Goal: Information Seeking & Learning: Learn about a topic

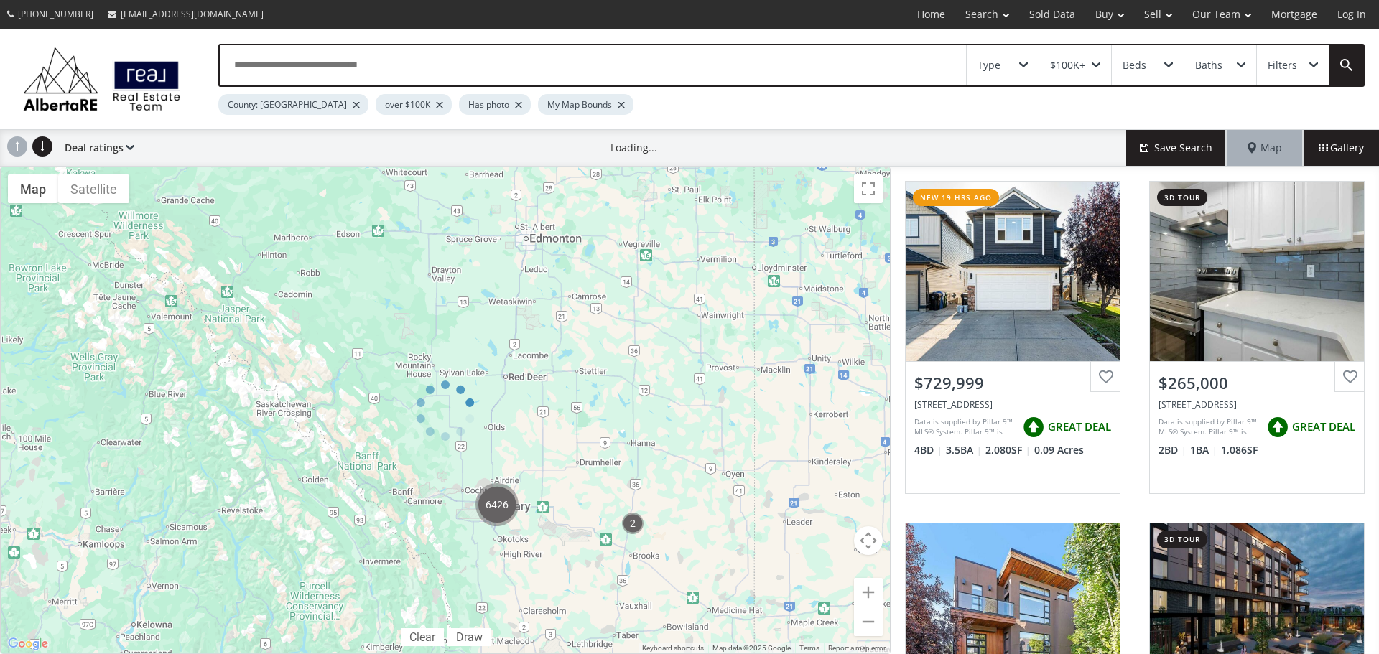
click at [1025, 60] on div "Type" at bounding box center [1003, 65] width 72 height 40
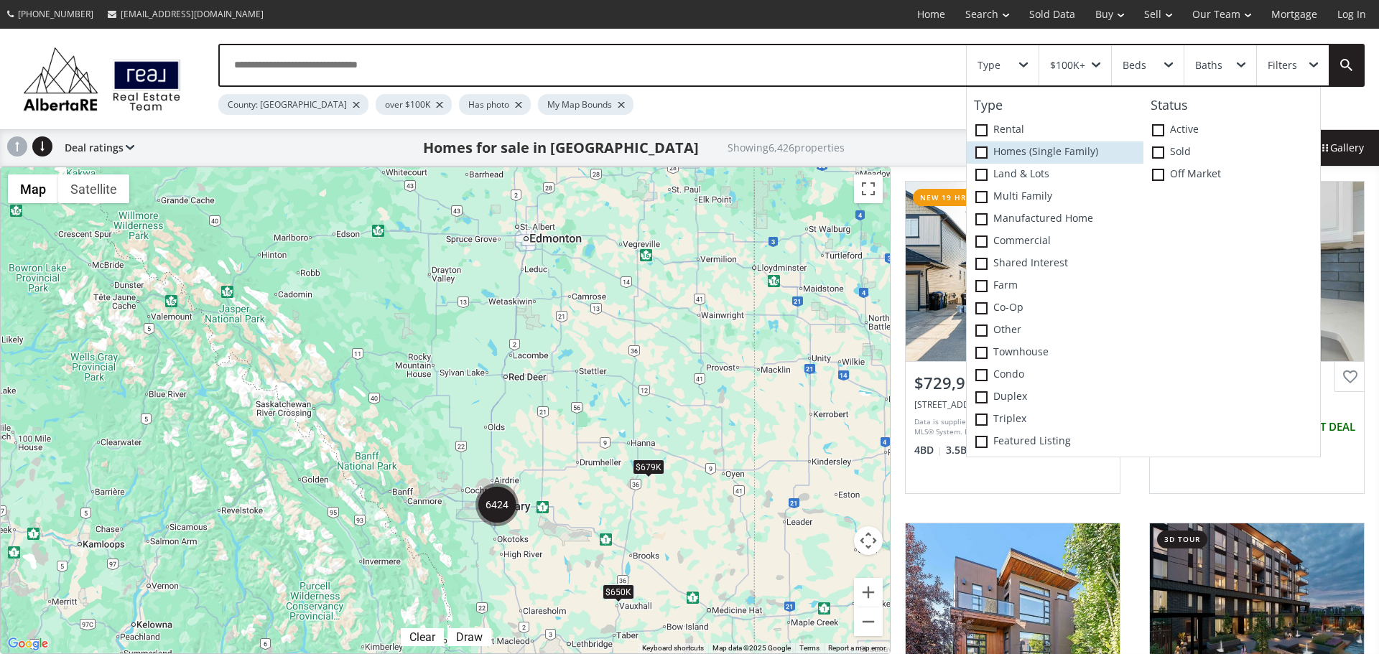
click at [982, 151] on span at bounding box center [981, 153] width 12 height 12
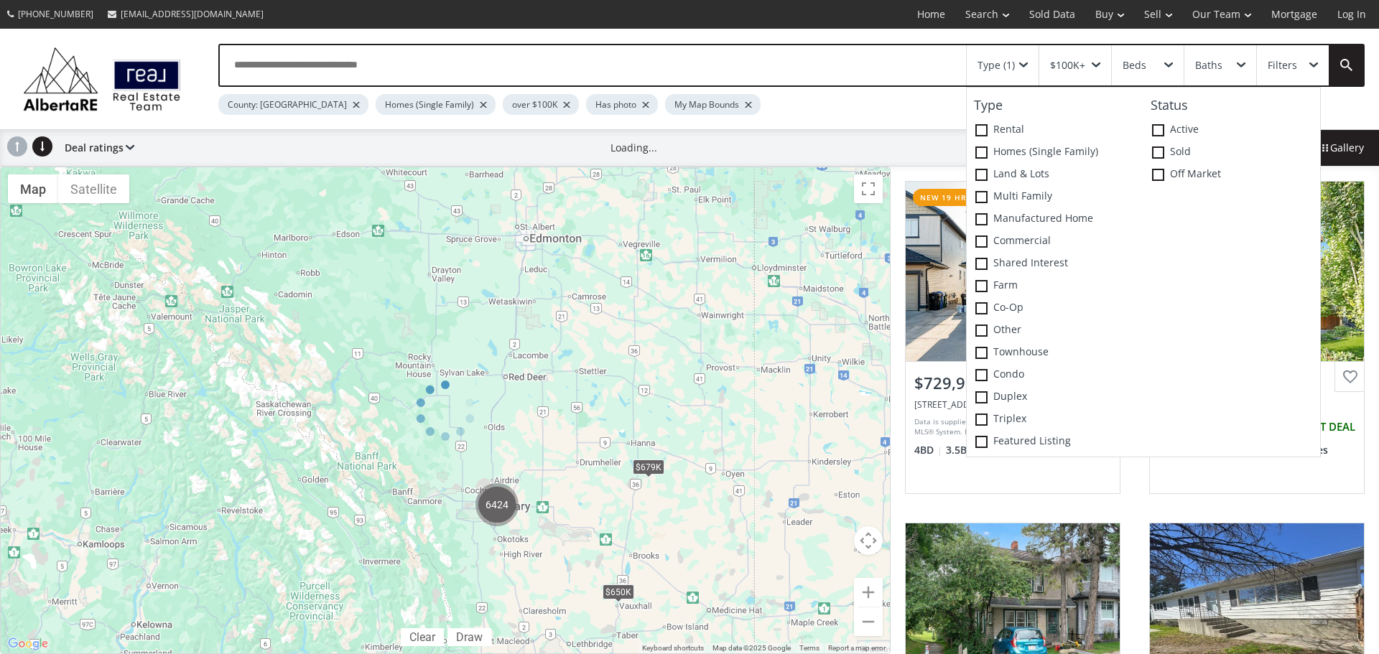
click at [1100, 60] on div "$100K+" at bounding box center [1075, 65] width 72 height 40
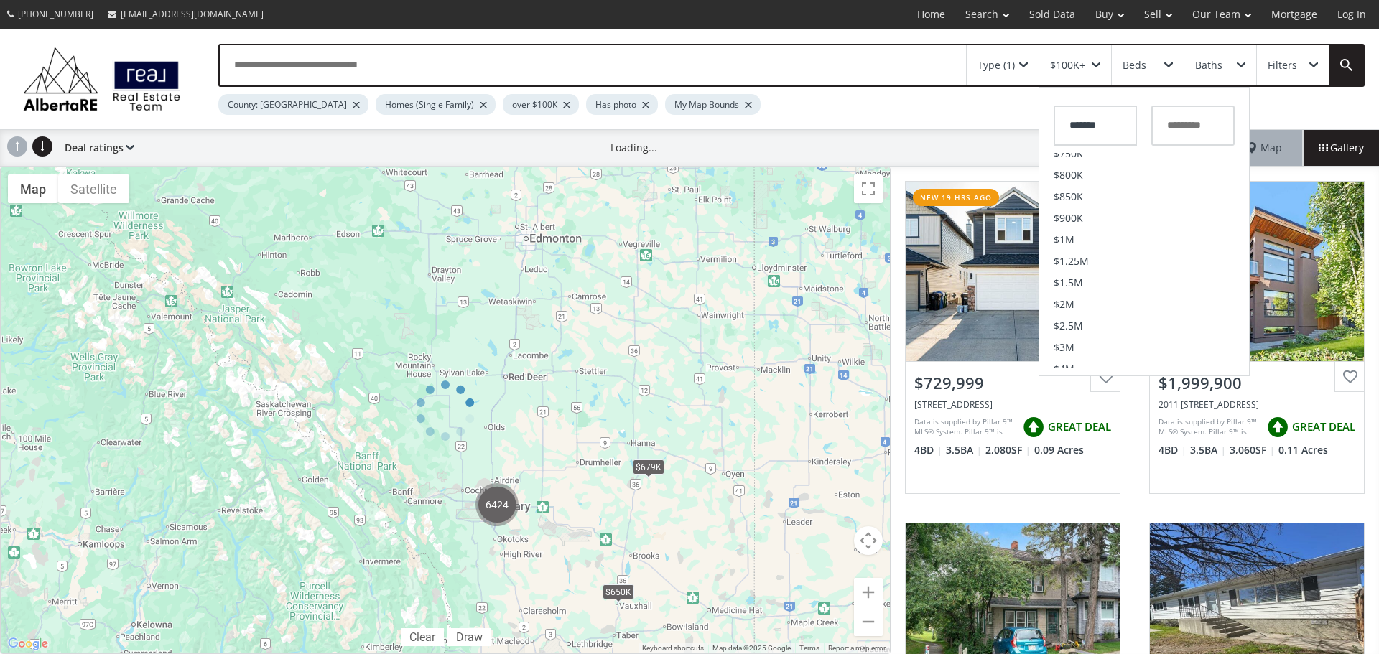
scroll to position [359, 0]
click at [1103, 168] on li "$800K" at bounding box center [1144, 171] width 210 height 22
type input "*******"
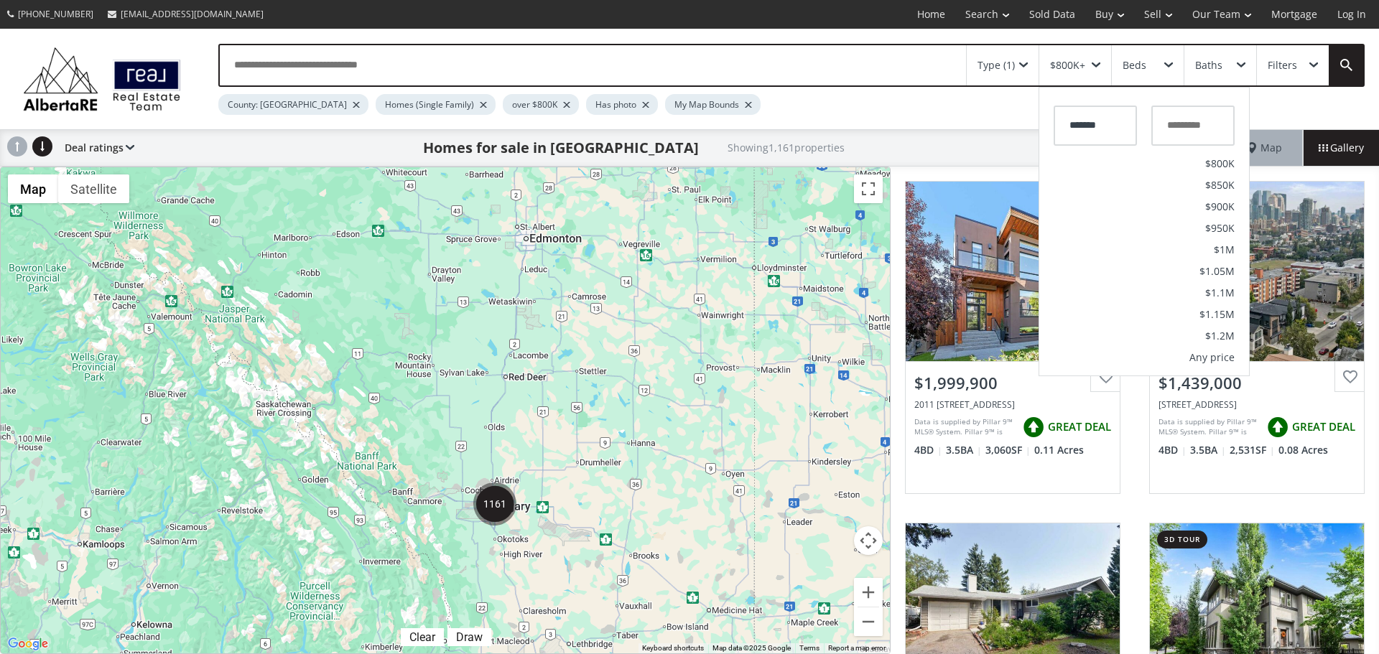
click at [1302, 65] on div "Filters" at bounding box center [1293, 65] width 72 height 40
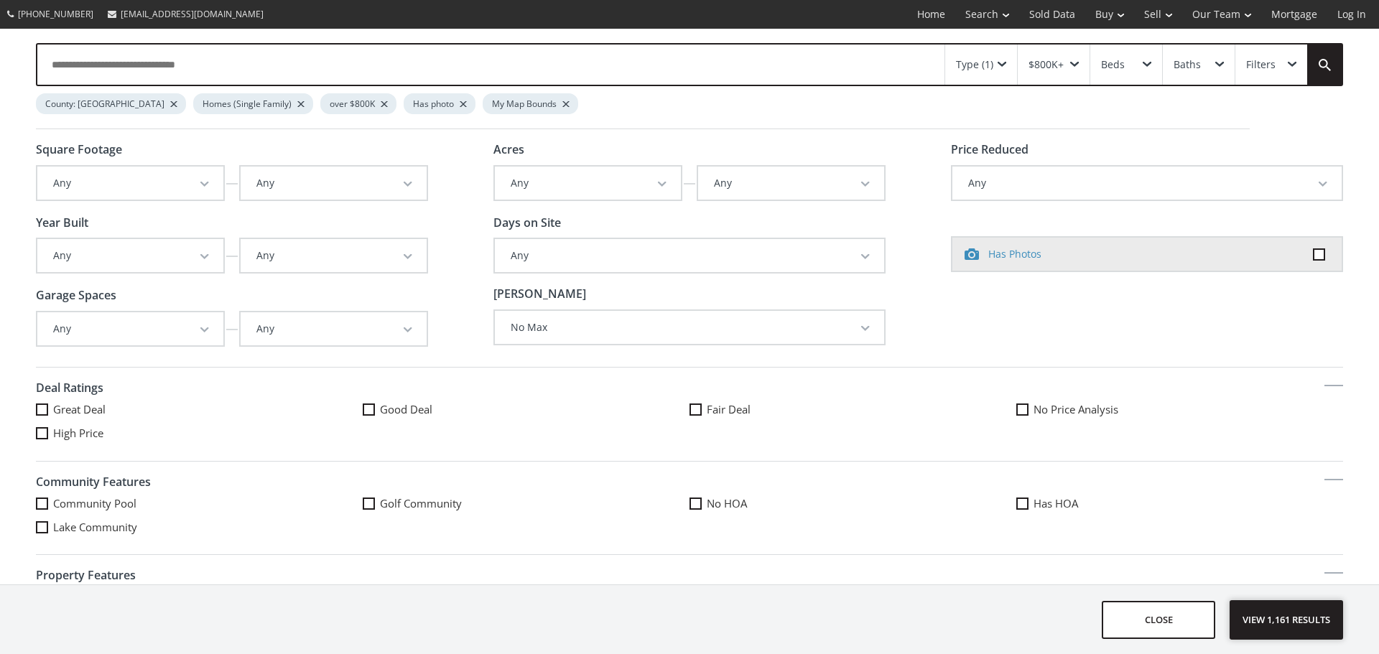
click at [1305, 612] on span "View 1,161 results" at bounding box center [1286, 620] width 105 height 38
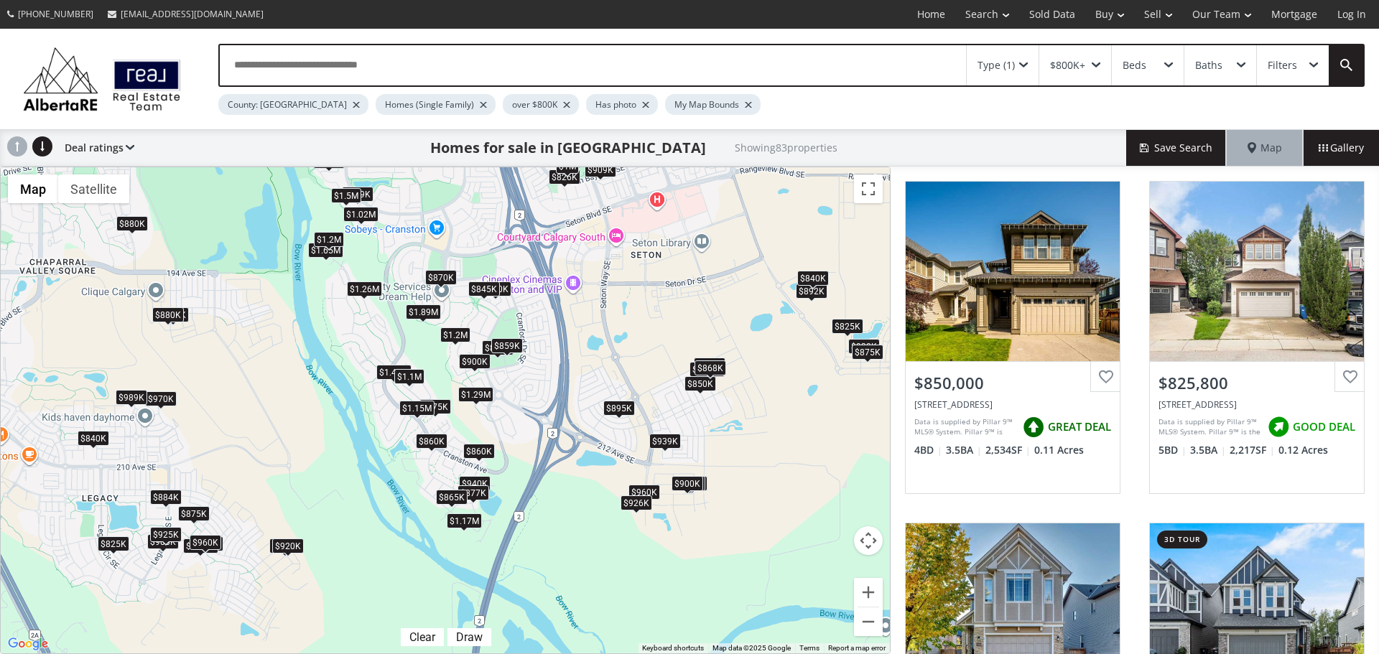
drag, startPoint x: 512, startPoint y: 578, endPoint x: 519, endPoint y: 486, distance: 92.2
click at [519, 486] on div "$850K $826K $850K $925K $937K $850K $970K $1.18M $1.2M $1.1M $839K $1.9M $925K …" at bounding box center [445, 410] width 889 height 486
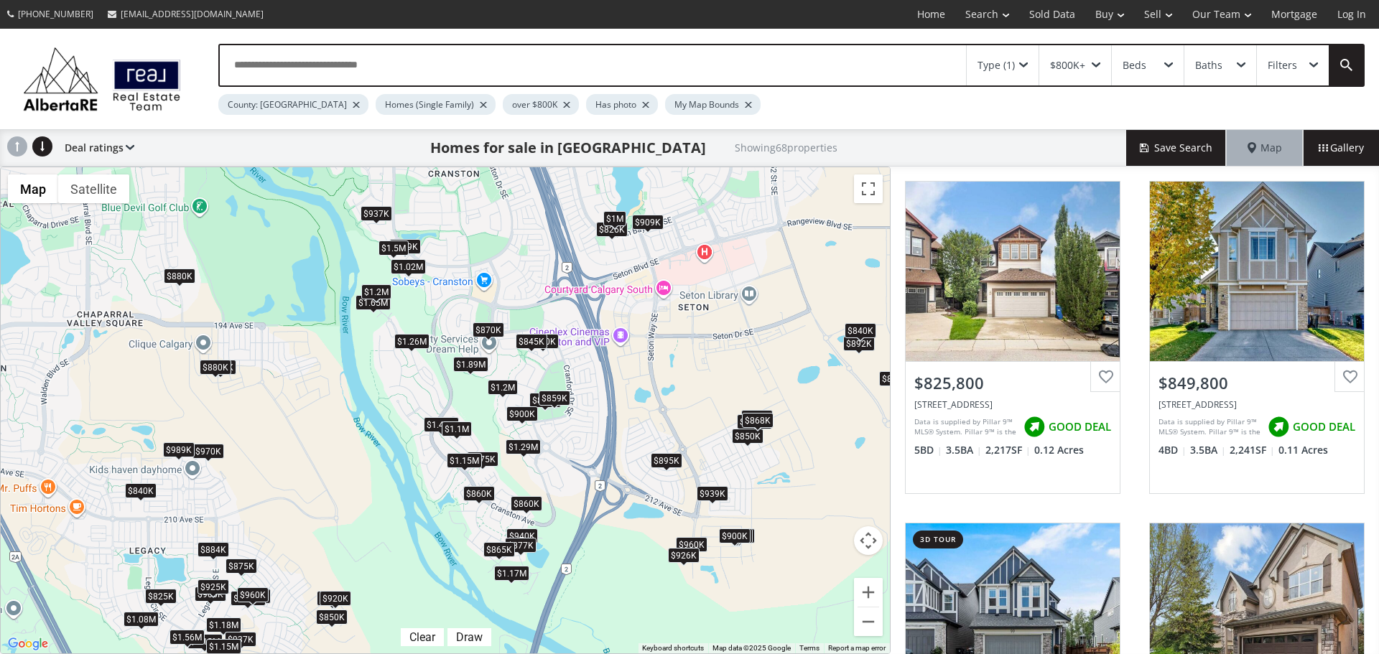
drag, startPoint x: 493, startPoint y: 430, endPoint x: 544, endPoint y: 484, distance: 74.2
click at [544, 484] on div "$826K $850K $925K $937K $970K $1.2M $1.18M $850K $850K $1.29M $859K $1.65M $1.2…" at bounding box center [445, 410] width 889 height 486
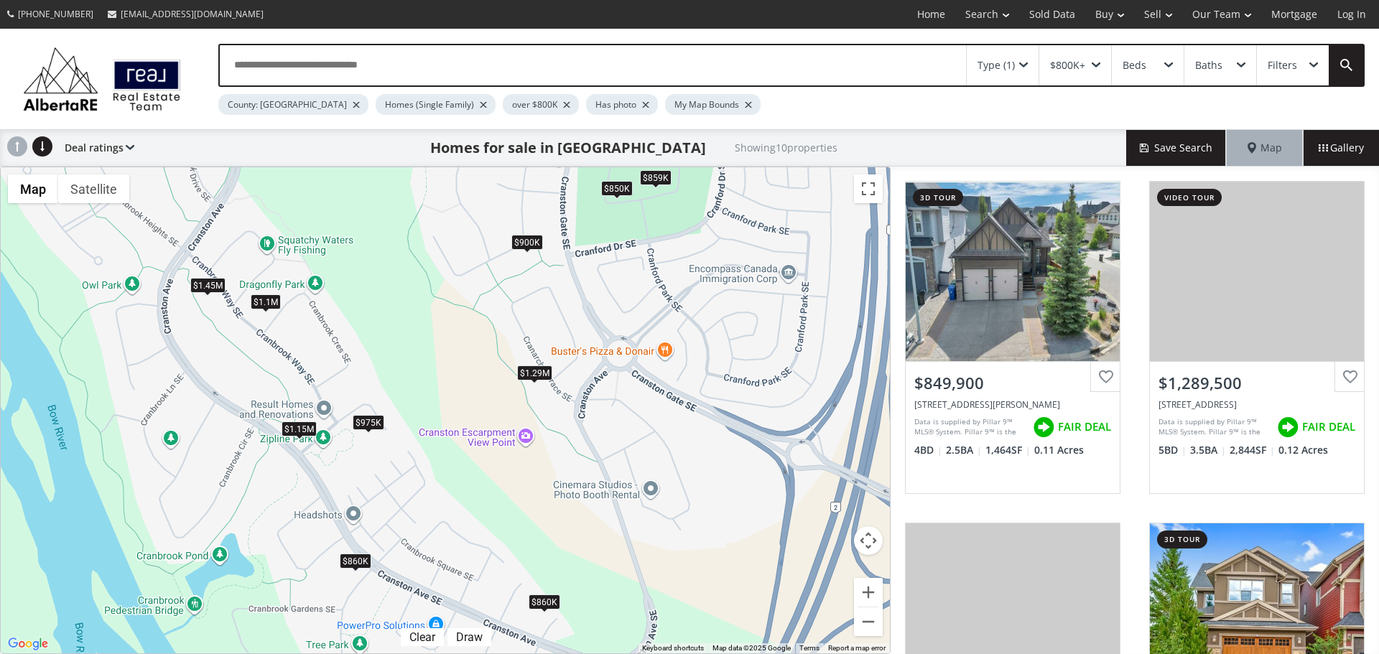
click at [538, 373] on div "$1.29M" at bounding box center [534, 373] width 35 height 15
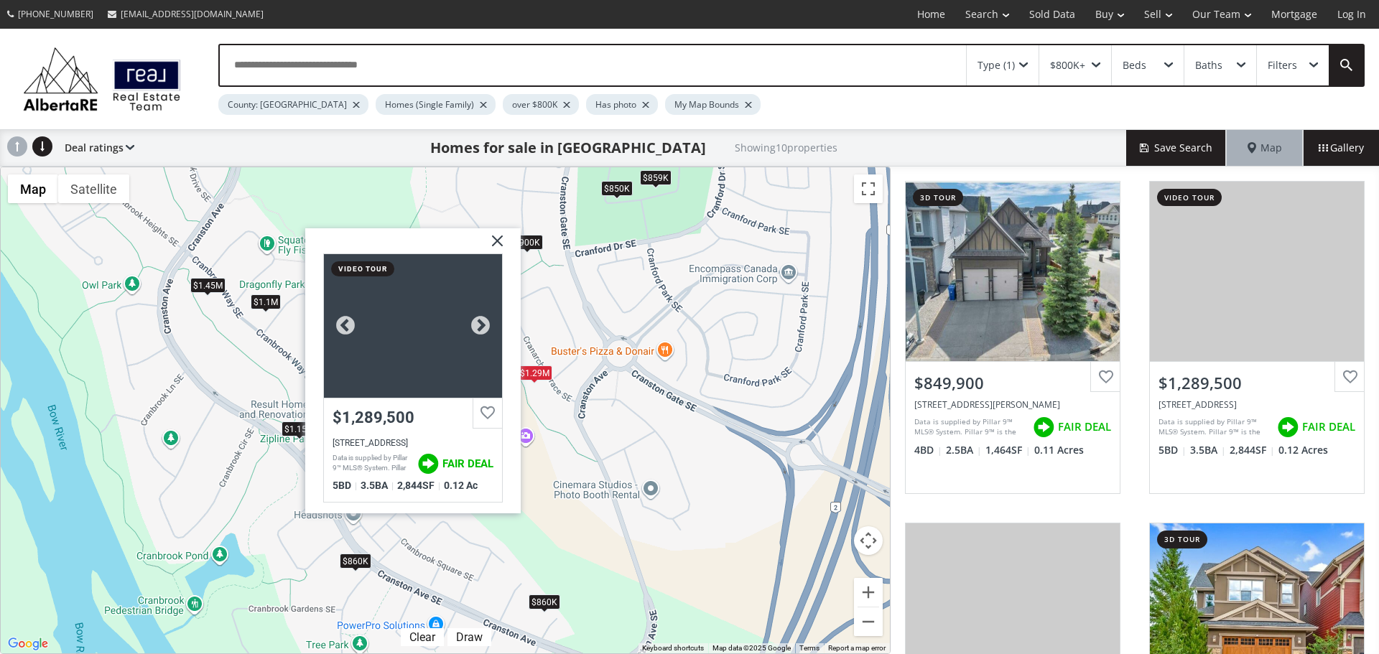
click at [414, 349] on div at bounding box center [413, 326] width 178 height 144
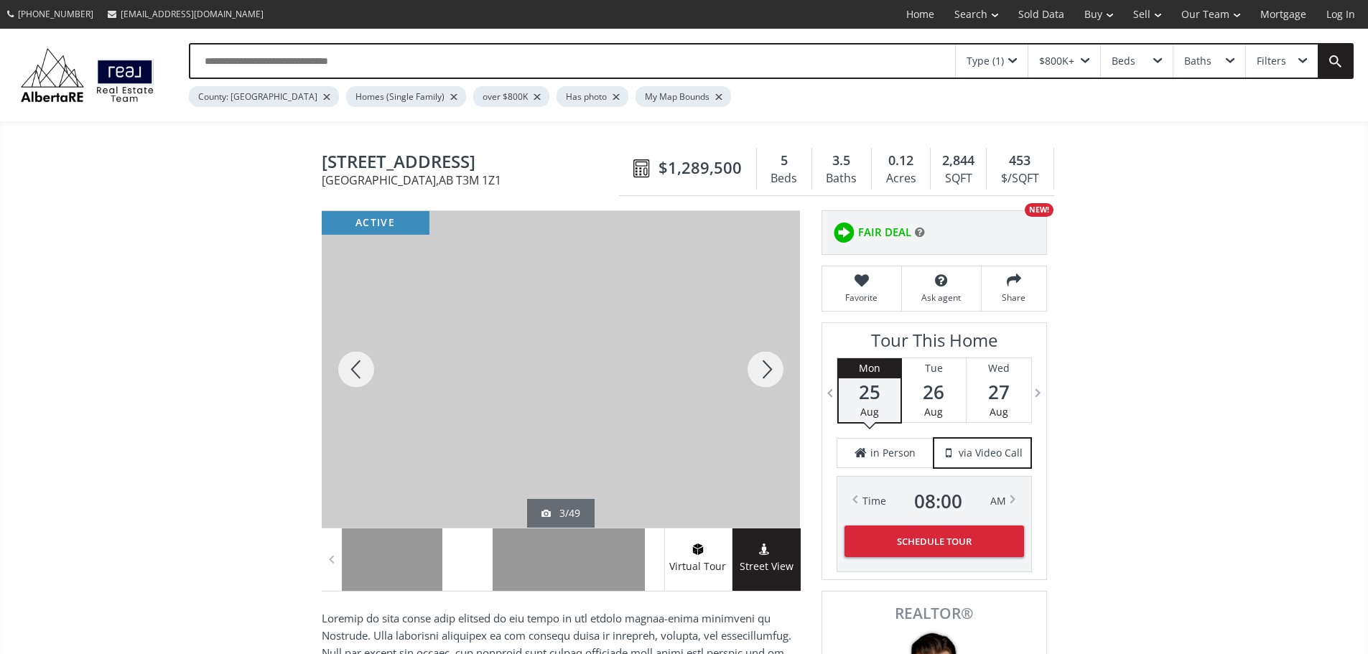
drag, startPoint x: 0, startPoint y: 0, endPoint x: 651, endPoint y: 568, distance: 863.9
click at [651, 568] on span at bounding box center [654, 560] width 14 height 22
click at [466, 578] on div at bounding box center [467, 560] width 50 height 62
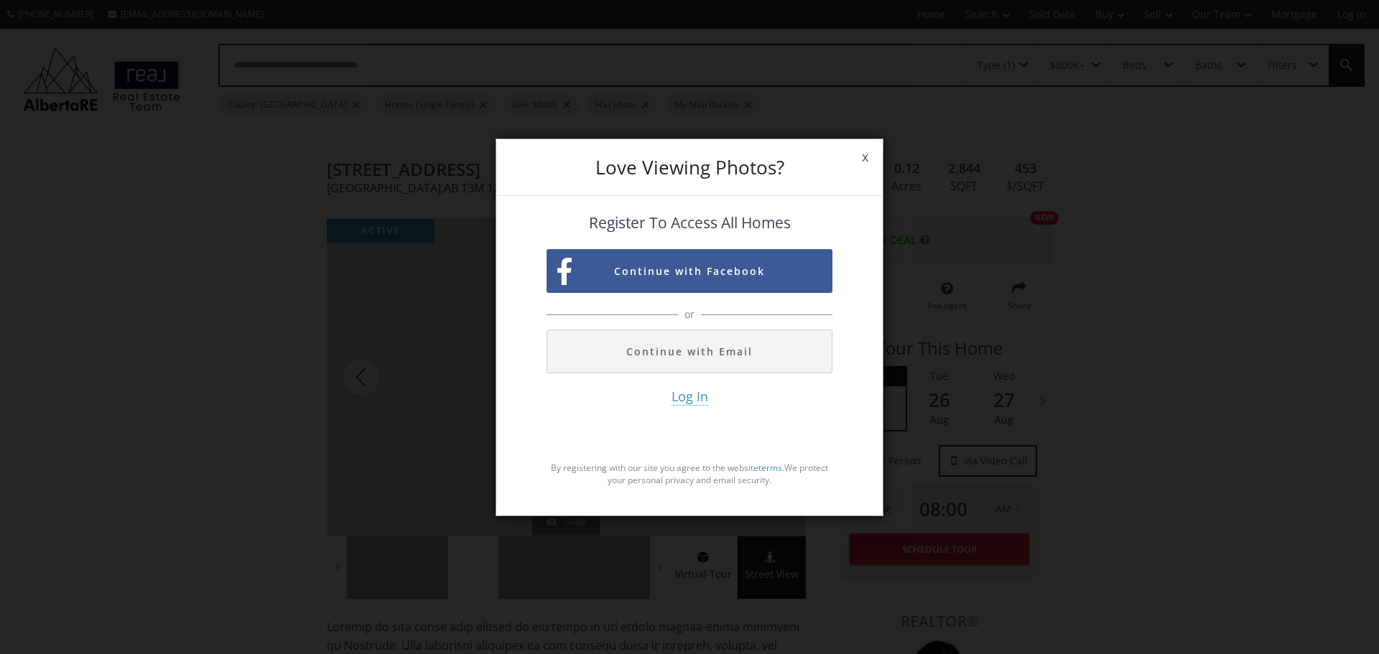
click at [858, 156] on span "x" at bounding box center [865, 157] width 35 height 40
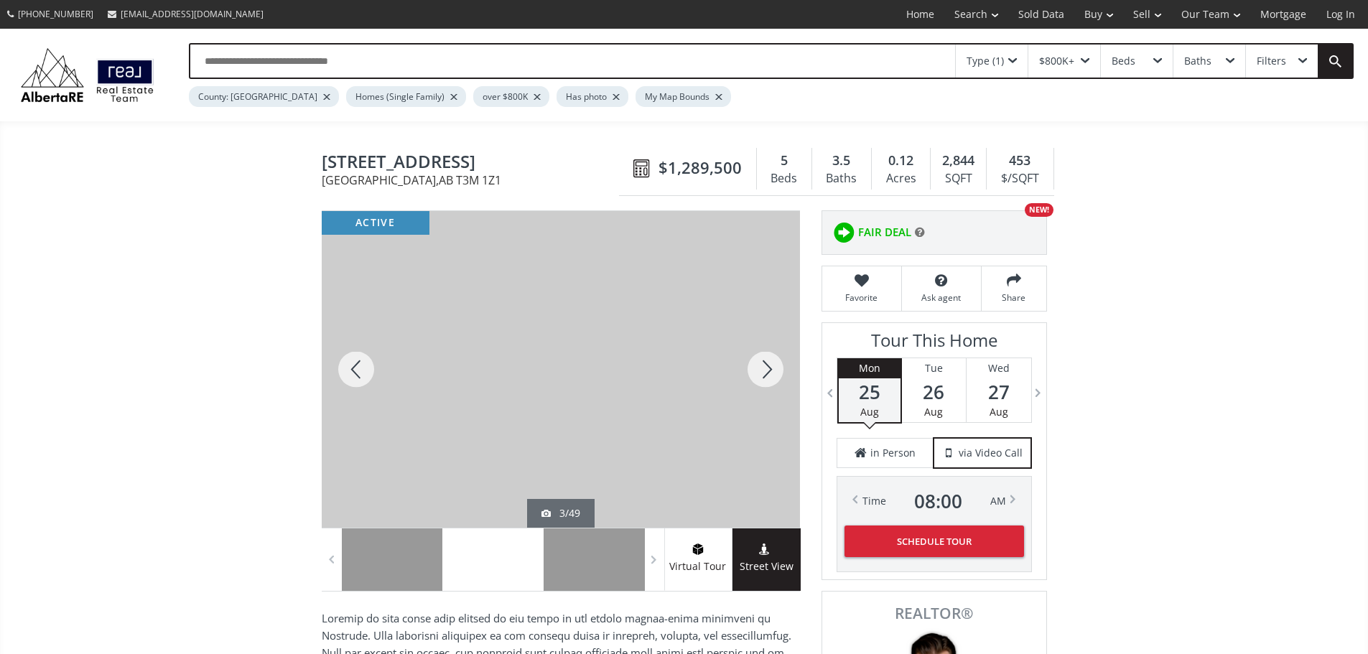
click at [528, 568] on div at bounding box center [518, 560] width 50 height 62
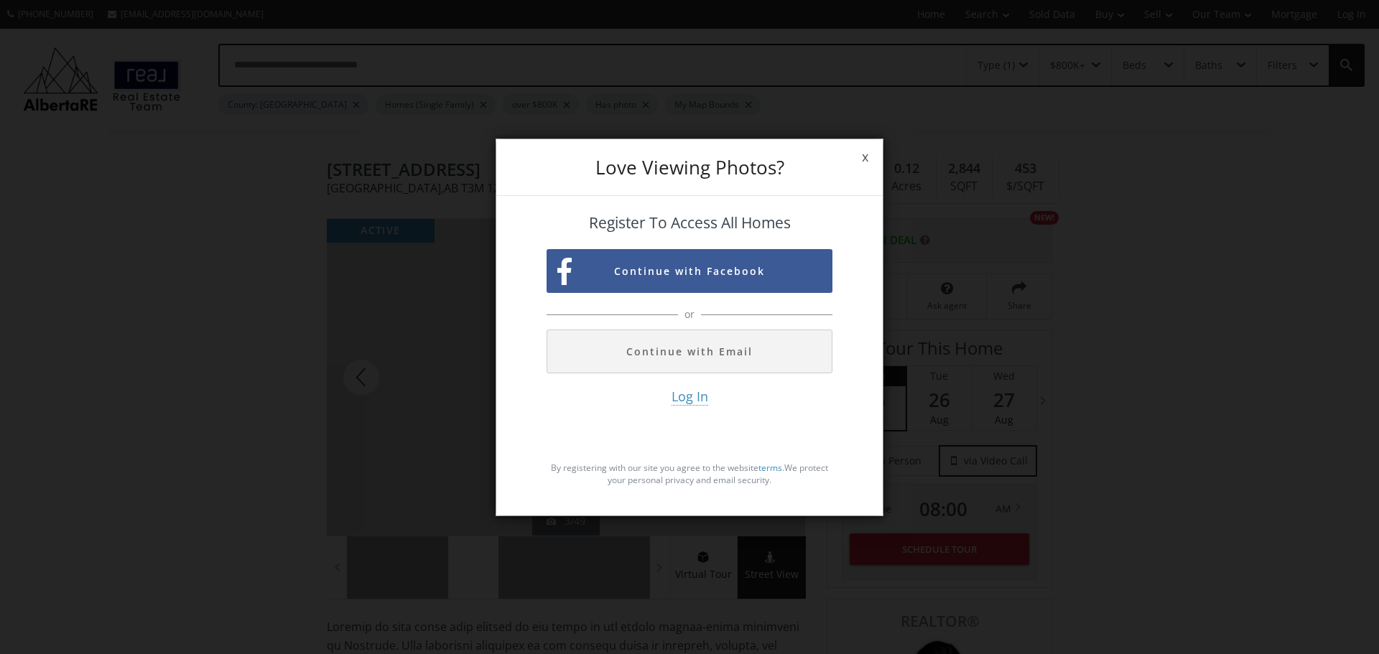
click at [867, 154] on span "x" at bounding box center [865, 157] width 35 height 40
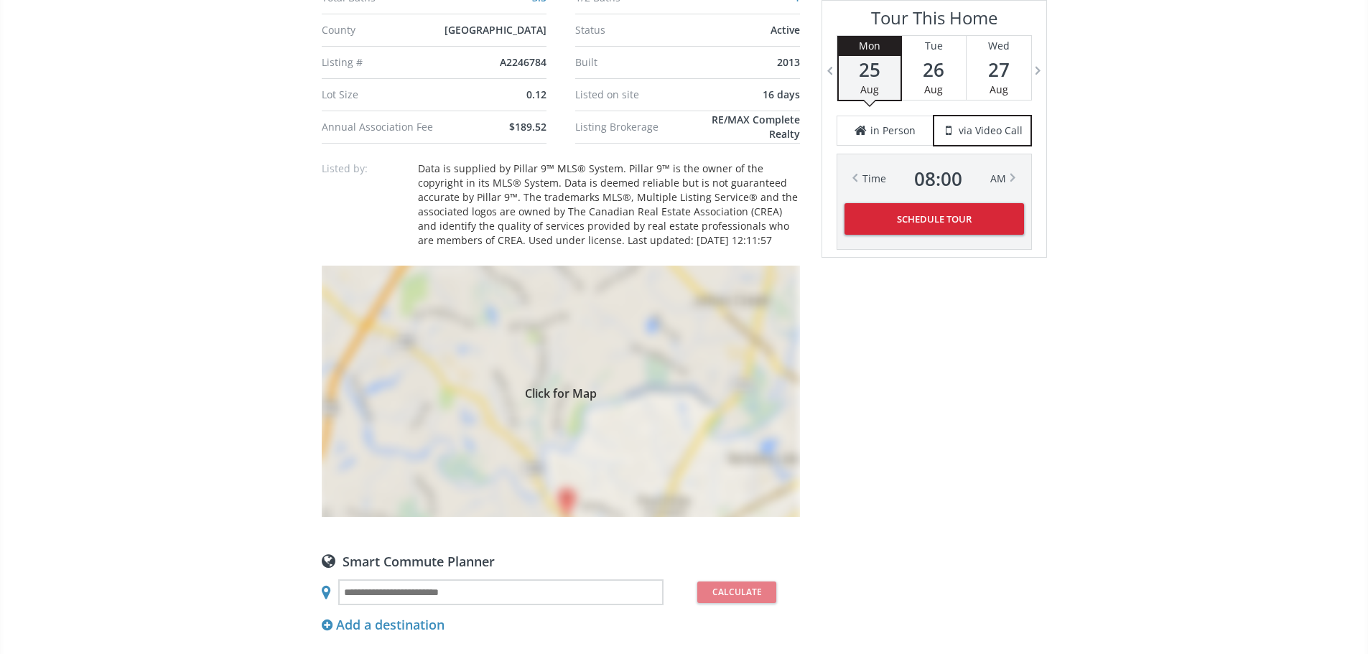
scroll to position [1077, 0]
click at [501, 66] on span "A2246784" at bounding box center [523, 59] width 47 height 14
drag, startPoint x: 499, startPoint y: 180, endPoint x: 546, endPoint y: 180, distance: 46.7
click at [546, 66] on span "A2246784" at bounding box center [523, 59] width 47 height 14
copy span "A2246784"
